Goal: Transaction & Acquisition: Obtain resource

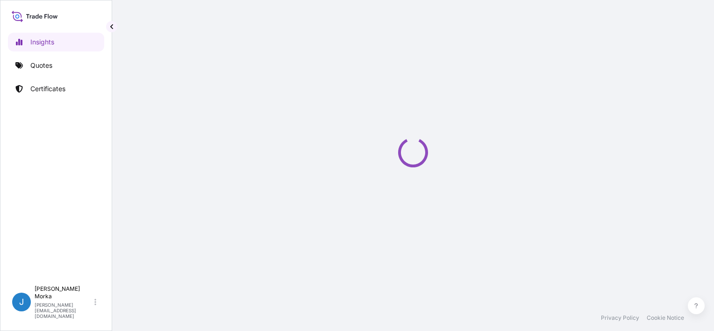
select select "2025"
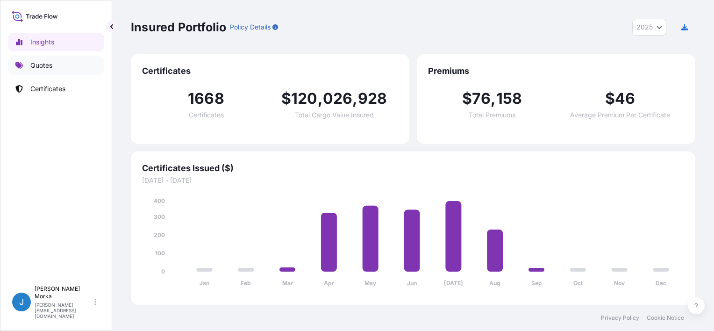
click at [51, 69] on p "Quotes" at bounding box center [41, 65] width 22 height 9
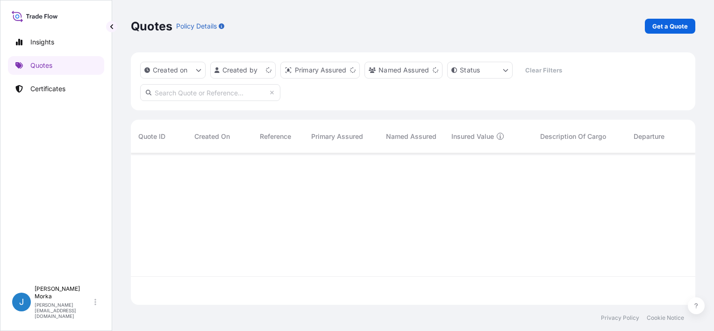
scroll to position [150, 557]
click at [676, 31] on link "Get a Quote" at bounding box center [670, 26] width 50 height 15
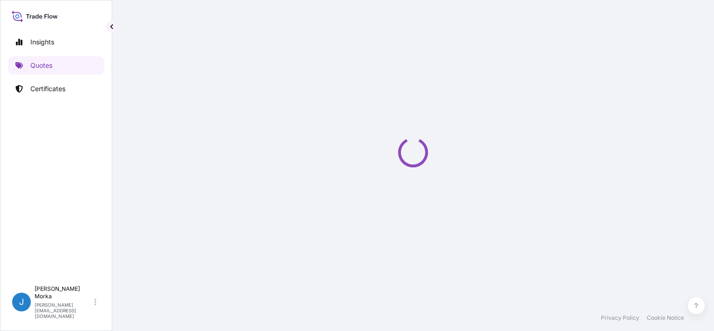
select select "Sea"
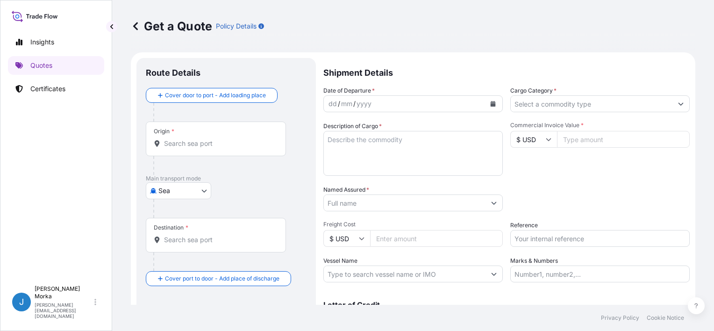
scroll to position [15, 0]
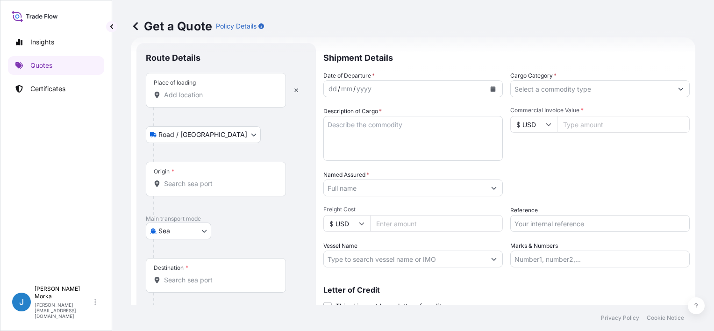
click at [199, 109] on div at bounding box center [229, 117] width 153 height 19
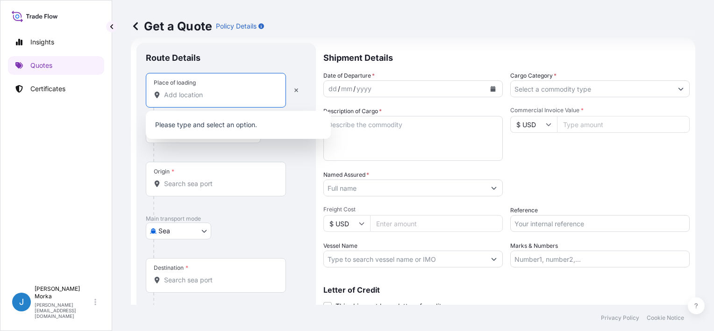
click at [198, 99] on input "Place of loading" at bounding box center [219, 94] width 110 height 9
paste input "MSZCZONOW"
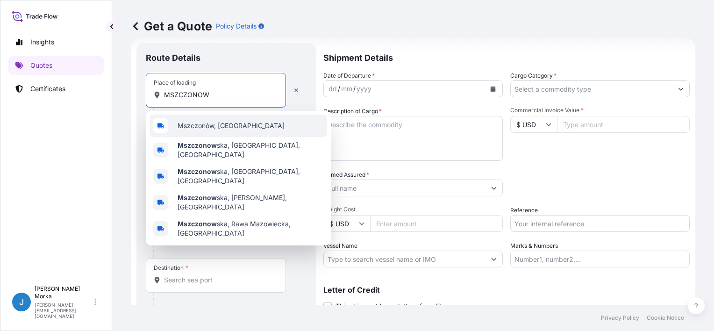
click at [221, 122] on span "Mszczonów, [GEOGRAPHIC_DATA]" at bounding box center [231, 125] width 107 height 9
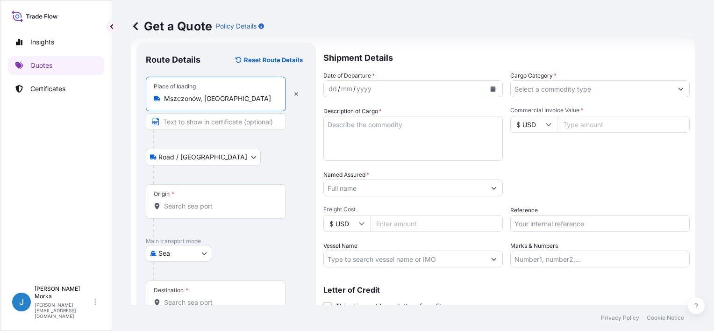
type input "Mszczonów, [GEOGRAPHIC_DATA]"
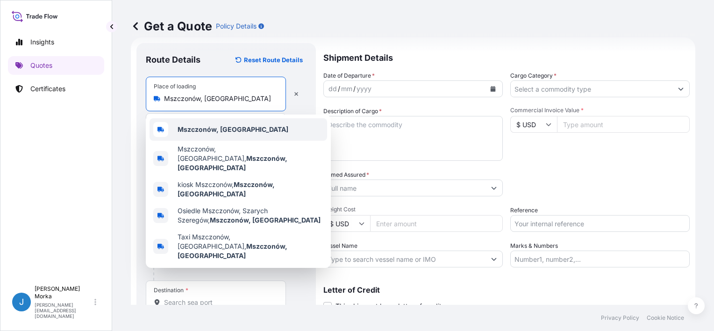
click at [183, 122] on div "Mszczonów, [GEOGRAPHIC_DATA]" at bounding box center [239, 129] width 178 height 22
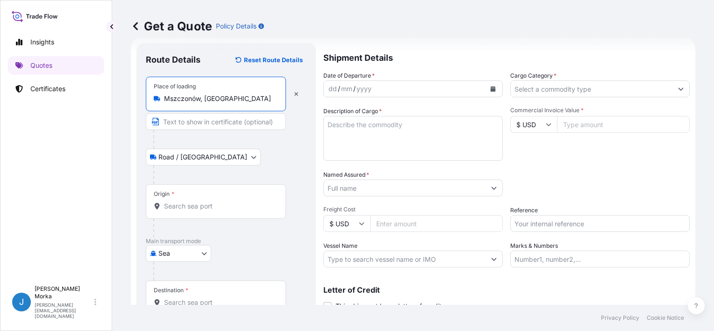
click at [179, 207] on input "Origin *" at bounding box center [219, 205] width 110 height 9
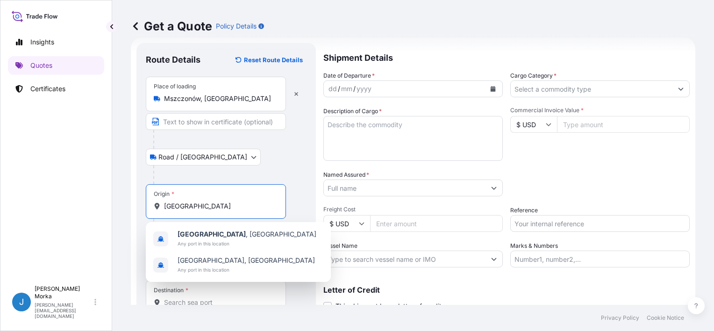
click at [221, 239] on span "Any port in this location" at bounding box center [247, 243] width 139 height 9
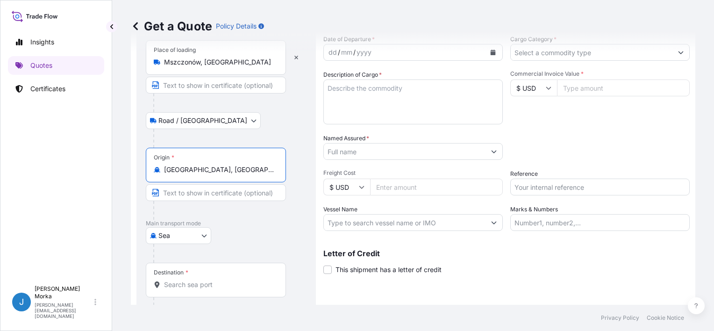
scroll to position [92, 0]
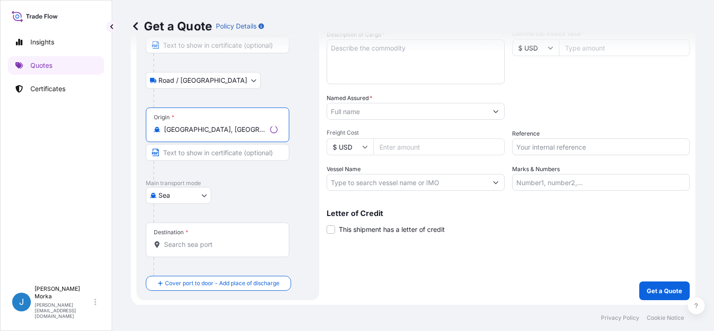
type input "[GEOGRAPHIC_DATA], [GEOGRAPHIC_DATA]"
click at [195, 252] on div "Destination *" at bounding box center [216, 240] width 140 height 35
click at [195, 249] on input "Destination *" at bounding box center [219, 244] width 110 height 9
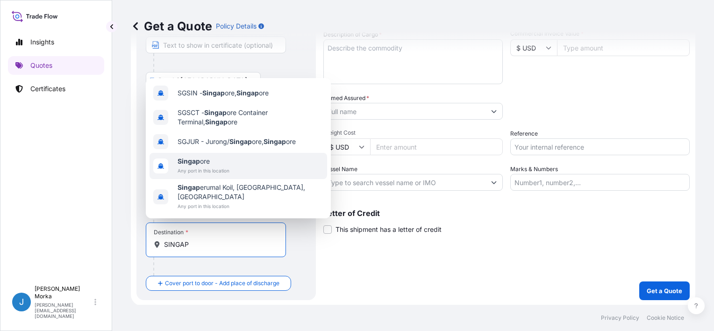
click at [214, 175] on span "Any port in this location" at bounding box center [204, 170] width 52 height 9
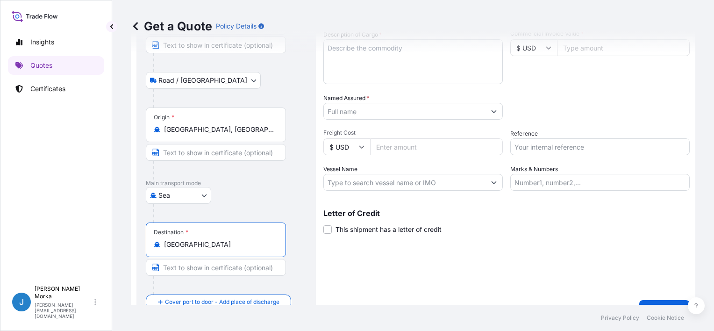
type input "[GEOGRAPHIC_DATA]"
click at [352, 251] on div "Shipment Details Date of Departure * dd / mm / yyyy Cargo Category * Descriptio…" at bounding box center [507, 142] width 367 height 352
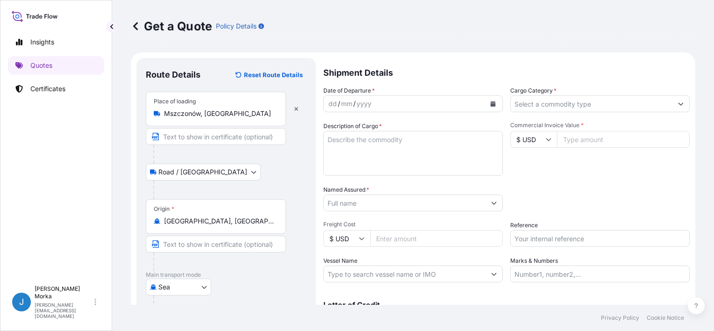
click at [368, 150] on textarea "Description of Cargo *" at bounding box center [414, 153] width 180 height 45
paste textarea "CONFECTIONERY PRODUCTS NET WEIGHT: 2454,672 KG"
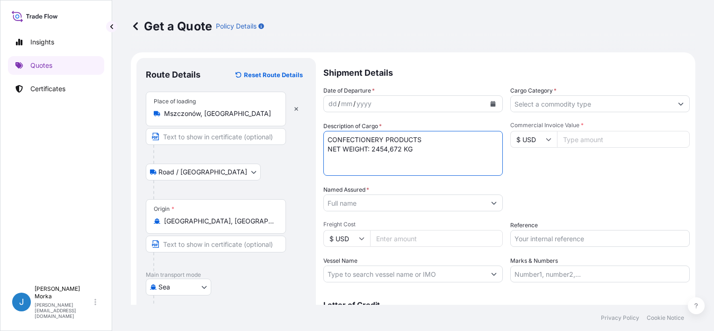
click at [329, 137] on textarea "CONFECTIONERY PRODUCTS NET WEIGHT: 2454,672 KG" at bounding box center [414, 153] width 180 height 45
click at [336, 134] on textarea "CONFECTIONERY PRODUCTS NET WEIGHT: 2454,672 KG" at bounding box center [414, 153] width 180 height 45
paste textarea "OOLU3949981"
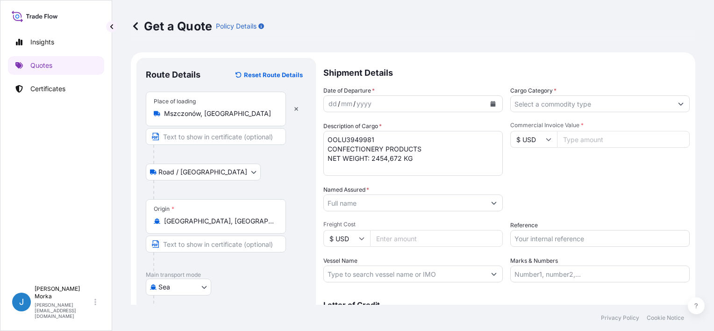
click at [361, 162] on textarea "OOLU3949981 CONFECTIONERY PRODUCTS NET WEIGHT: 2454,672 KG" at bounding box center [414, 153] width 180 height 45
click at [353, 168] on textarea "OOLU3949981 CONFECTIONERY PRODUCTS NET WEIGHT: 2454,672 KG" at bounding box center [414, 153] width 180 height 45
paste textarea "GW: 3279,556 CASES: 1290"
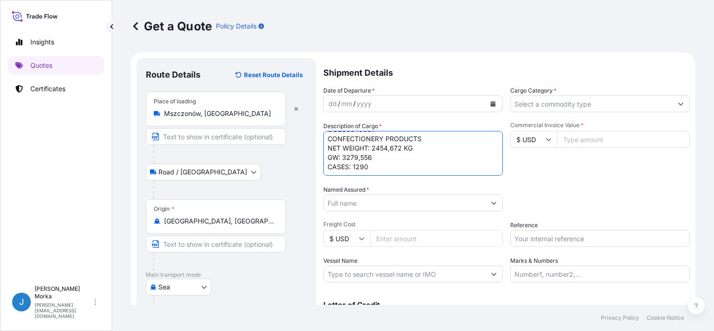
click at [338, 154] on textarea "OOLU3949981 CONFECTIONERY PRODUCTS NET WEIGHT: 2454,672 KG GW: 3279,556 CASES: …" at bounding box center [414, 153] width 180 height 45
click at [428, 151] on textarea "OOLU3949981 CONFECTIONERY PRODUCTS NET WEIGHT: 2454,672 KG GROSS WEIGHT: 3279,5…" at bounding box center [414, 153] width 180 height 45
drag, startPoint x: 353, startPoint y: 160, endPoint x: 347, endPoint y: 160, distance: 6.1
click at [347, 160] on textarea "OOLU3949981 CONFECTIONERY PRODUCTS NET WEIGHT: 2454,672 KG GROSS WEIGHT: 3279,5…" at bounding box center [414, 153] width 180 height 45
click at [343, 161] on textarea "OOLU3949981 CONFECTIONERY PRODUCTS NET WEIGHT: 2454,672 KG GROSS WEIGHT: 3279,5…" at bounding box center [414, 153] width 180 height 45
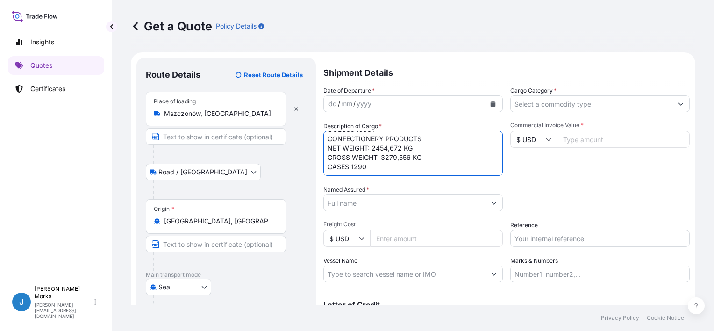
click at [343, 161] on textarea "OOLU3949981 CONFECTIONERY PRODUCTS NET WEIGHT: 2454,672 KG GROSS WEIGHT: 3279,5…" at bounding box center [414, 153] width 180 height 45
click at [377, 157] on textarea "OOLU3949981 CONFECTIONERY PRODUCTS NET WEIGHT: 2454,672 KG GROSS WEIGHT: 3279,5…" at bounding box center [414, 153] width 180 height 45
paste textarea "CASES"
type textarea "OOLU3949981 CONFECTIONERY PRODUCTS NET WEIGHT: 2454,672 KG GROSS WEIGHT: 3279,5…"
click at [533, 168] on div "Commercial Invoice Value * $ USD" at bounding box center [600, 149] width 180 height 54
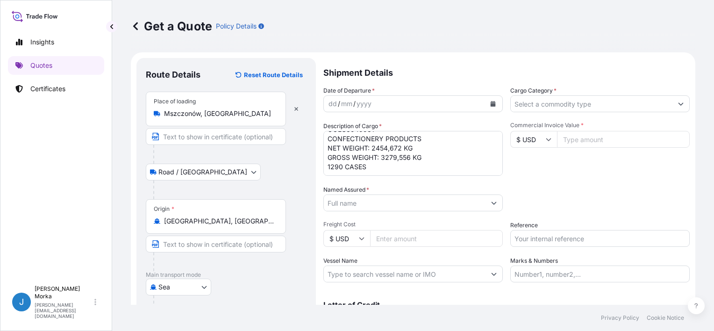
click at [548, 103] on input "Cargo Category *" at bounding box center [592, 103] width 162 height 17
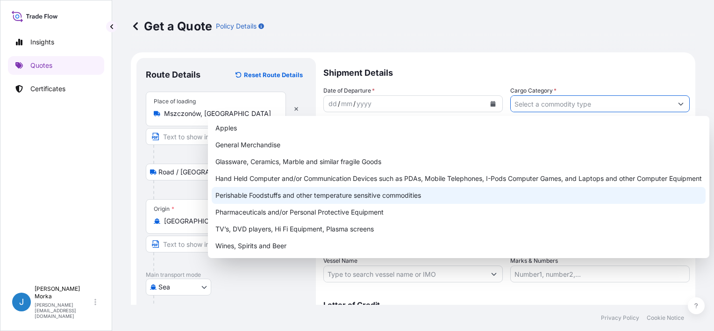
click at [280, 202] on div "Perishable Foodstuffs and other temperature sensitive commodities" at bounding box center [459, 195] width 494 height 17
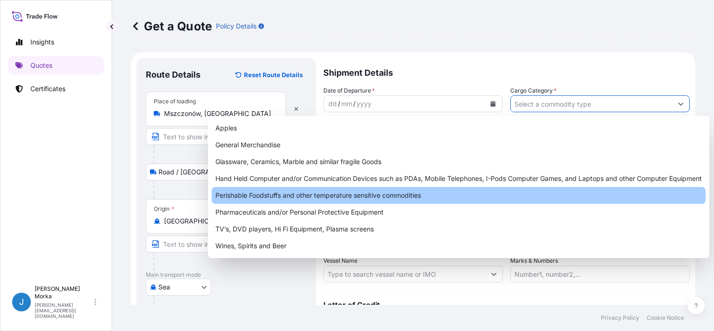
type input "Perishable Foodstuffs and other temperature sensitive commodities"
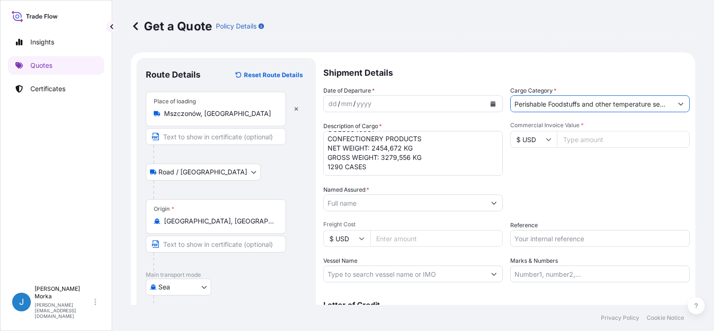
click at [602, 183] on div "Date of Departure * dd / mm / yyyy Cargo Category * Perishable Foodstuffs and o…" at bounding box center [507, 184] width 367 height 196
click at [558, 243] on input "Reference" at bounding box center [600, 238] width 180 height 17
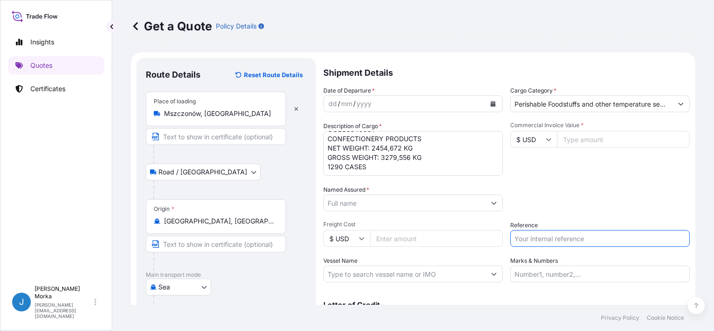
paste input "S02032150"
type input "S02032150"
click at [539, 193] on div "Packing Category Type to search a container mode Please select a primary mode o…" at bounding box center [600, 198] width 180 height 26
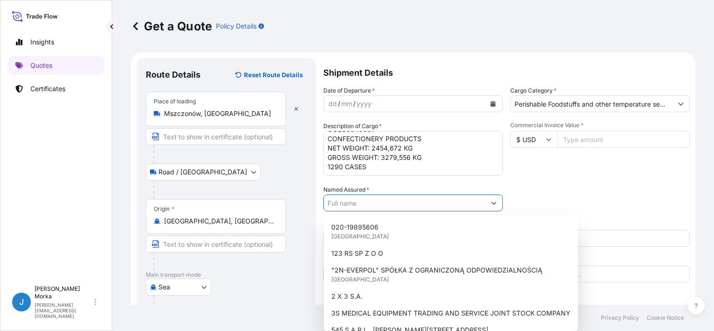
click at [344, 198] on input "Named Assured *" at bounding box center [405, 202] width 162 height 17
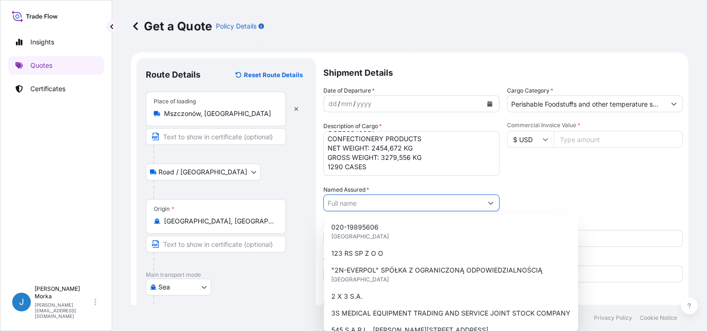
paste input "NTUC FairPrice"
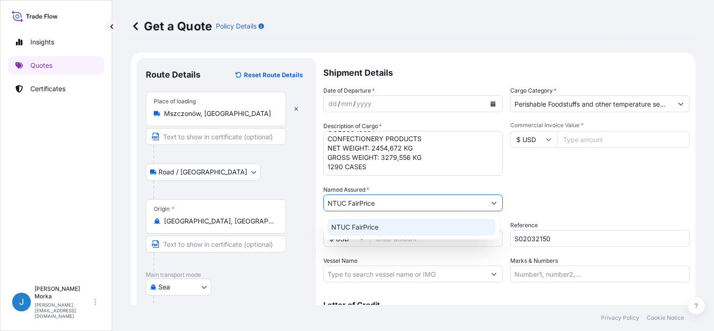
click at [379, 221] on div "NTUC FairPrice" at bounding box center [412, 227] width 168 height 17
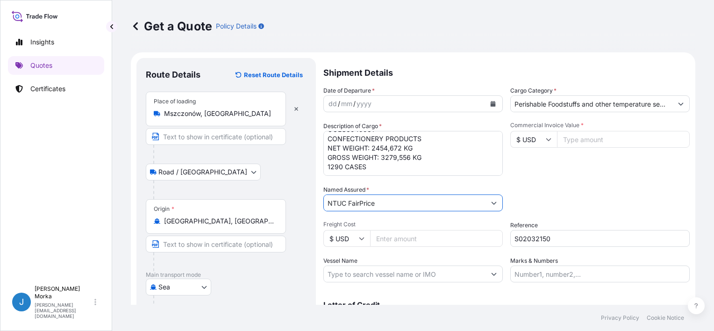
type input "NTUC FairPrice"
click at [547, 185] on div "Packing Category Type to search a container mode Please select a primary mode o…" at bounding box center [600, 198] width 180 height 26
click at [533, 144] on input "$ USD" at bounding box center [533, 139] width 47 height 17
click at [532, 166] on div "€ EUR" at bounding box center [529, 165] width 39 height 18
type input "€ EUR"
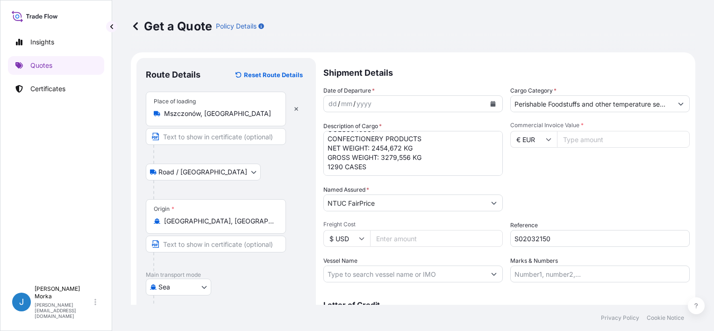
click at [572, 170] on div "Commercial Invoice Value * € EUR" at bounding box center [600, 149] width 180 height 54
click at [582, 140] on input "Commercial Invoice Value *" at bounding box center [623, 139] width 133 height 17
paste input "33471.60"
type input "33471.60"
click at [568, 176] on div "Date of Departure * dd / mm / yyyy Cargo Category * Perishable Foodstuffs and o…" at bounding box center [507, 184] width 367 height 196
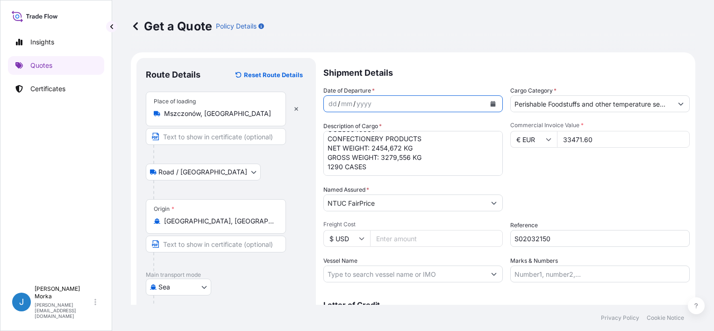
click at [492, 103] on icon "Calendar" at bounding box center [493, 104] width 5 height 6
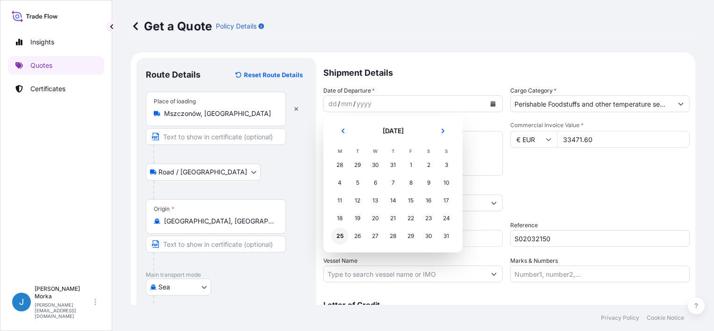
click at [337, 240] on div "25" at bounding box center [339, 236] width 17 height 17
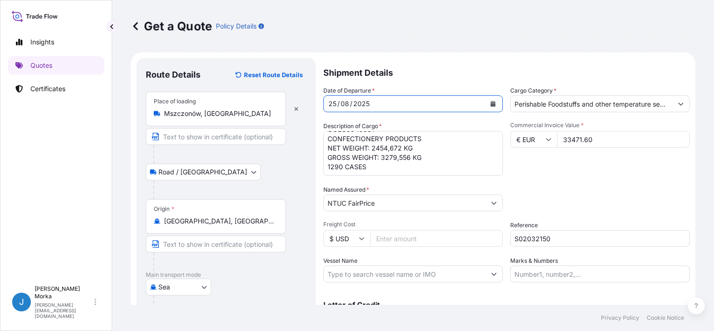
click at [589, 187] on div "Packing Category Type to search a container mode Please select a primary mode o…" at bounding box center [600, 198] width 180 height 26
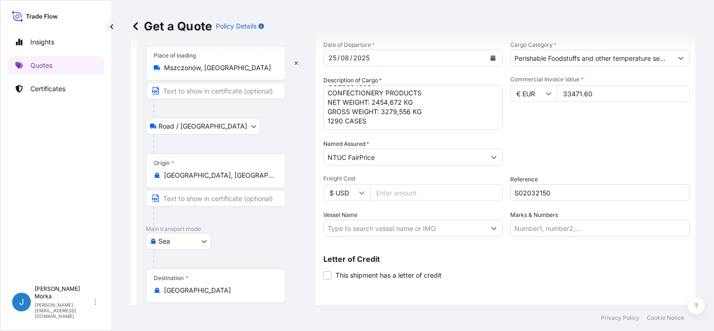
scroll to position [110, 0]
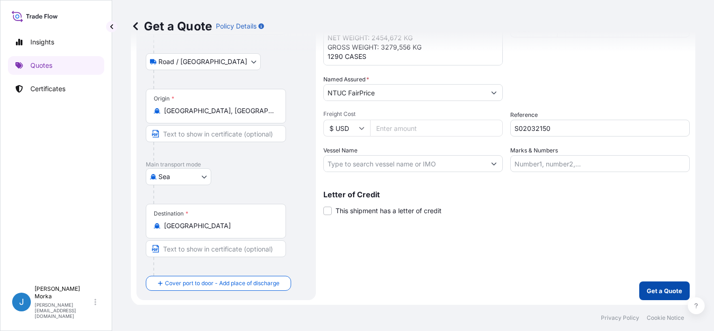
click at [651, 292] on p "Get a Quote" at bounding box center [665, 290] width 36 height 9
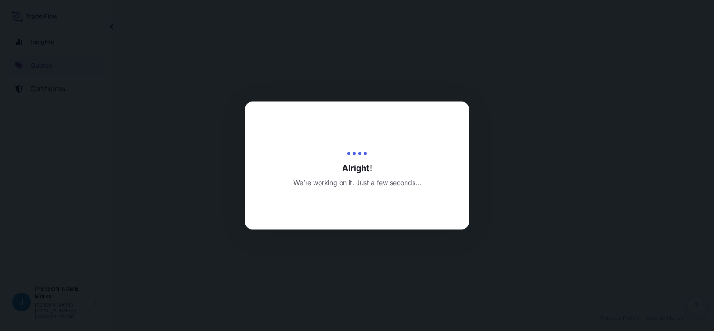
select select "Road / [GEOGRAPHIC_DATA]"
select select "Sea"
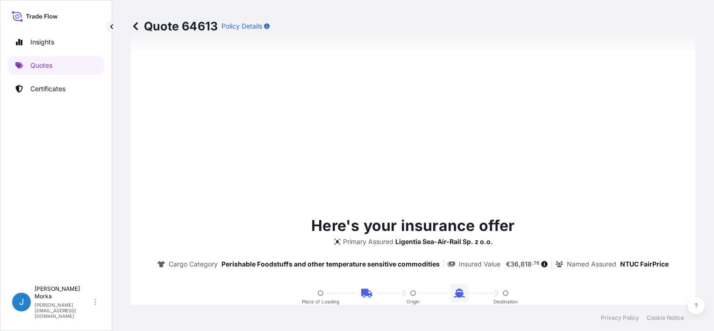
scroll to position [467, 0]
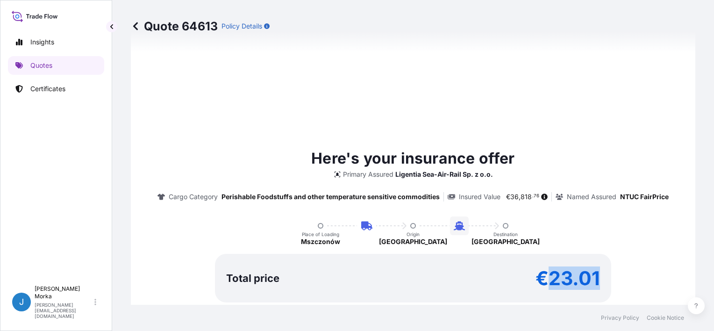
drag, startPoint x: 560, startPoint y: 277, endPoint x: 601, endPoint y: 276, distance: 40.7
click at [601, 276] on div "Total price €23.01" at bounding box center [413, 278] width 396 height 49
copy p "23.01"
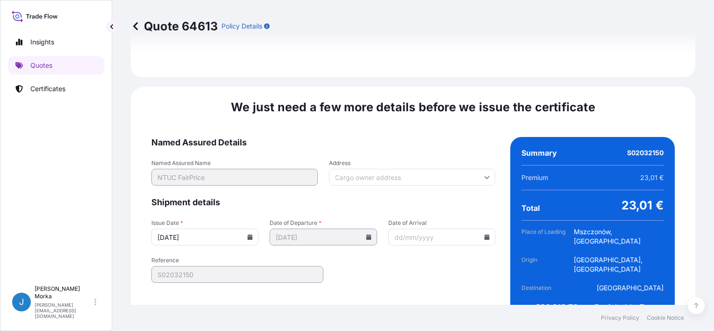
scroll to position [1192, 0]
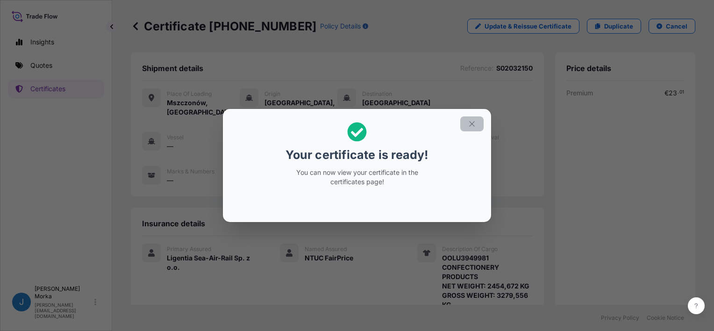
click at [472, 124] on icon "button" at bounding box center [471, 123] width 5 height 5
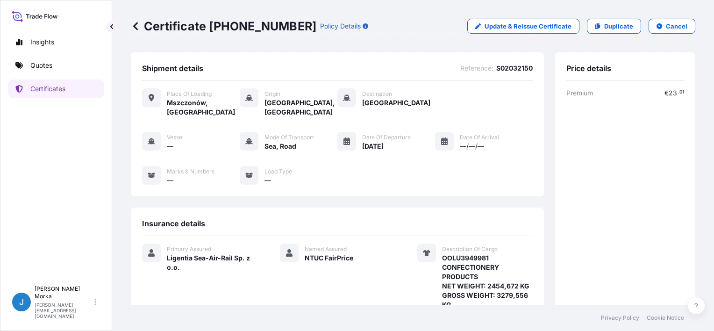
click at [372, 184] on div "Place of Loading Mszczonów, [GEOGRAPHIC_DATA] Origin [GEOGRAPHIC_DATA], [GEOGRA…" at bounding box center [337, 142] width 391 height 122
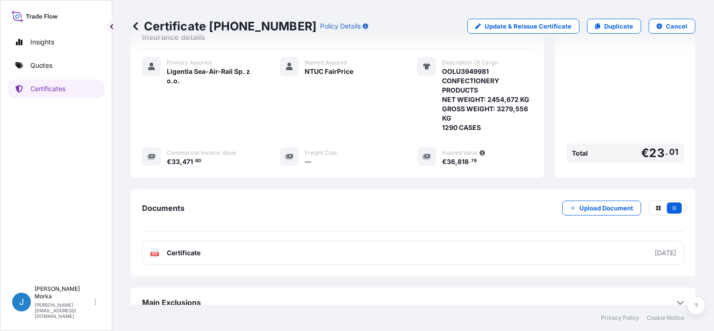
scroll to position [187, 0]
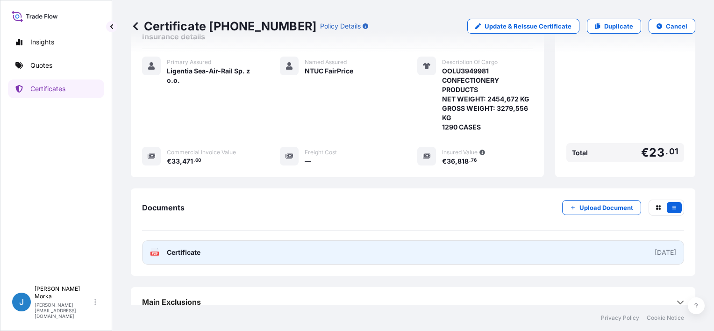
click at [310, 240] on link "PDF Certificate [DATE]" at bounding box center [413, 252] width 542 height 24
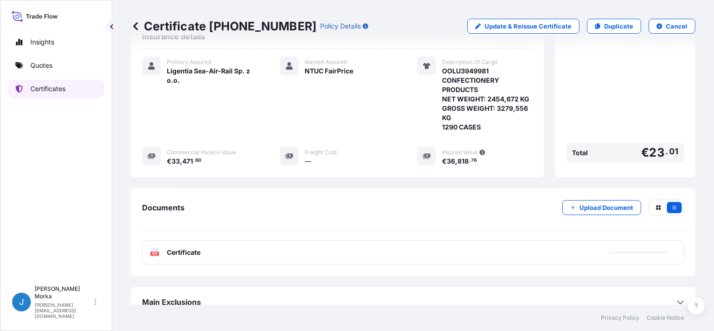
click at [50, 93] on p "Certificates" at bounding box center [47, 88] width 35 height 9
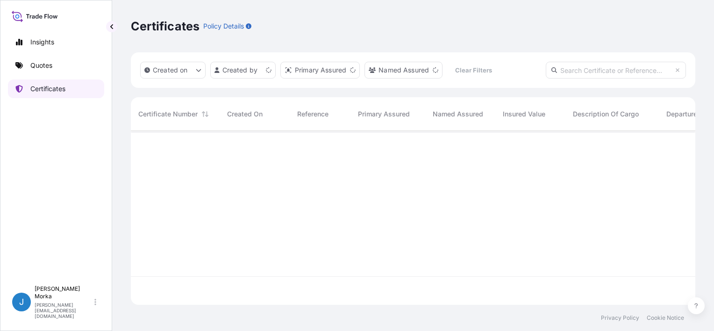
scroll to position [172, 557]
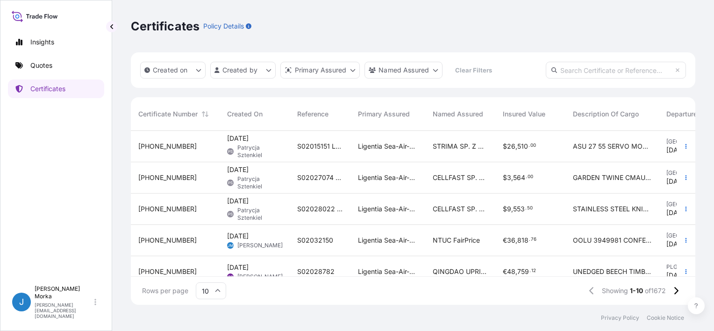
click at [568, 73] on input "text" at bounding box center [616, 70] width 140 height 17
paste input "S02032150"
type input "S02032150"
